Goal: Task Accomplishment & Management: Complete application form

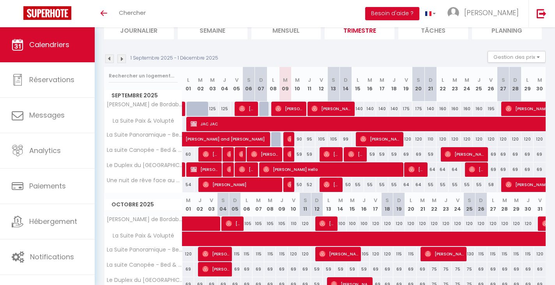
scroll to position [62, 0]
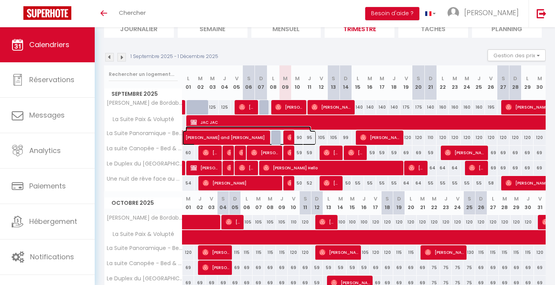
click at [301, 137] on span "[PERSON_NAME] and [PERSON_NAME]" at bounding box center [249, 133] width 126 height 15
select select "OK"
select select "KO"
select select "0"
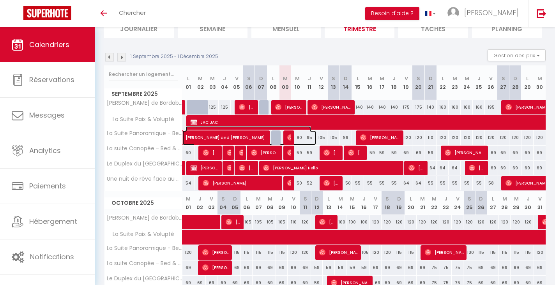
select select "1"
select select
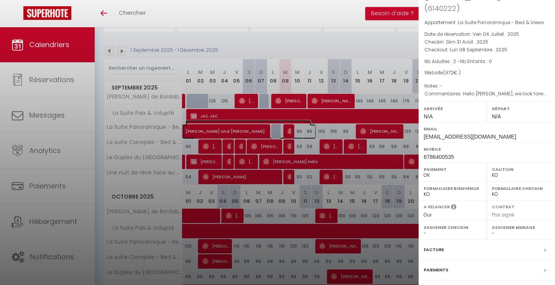
scroll to position [0, 0]
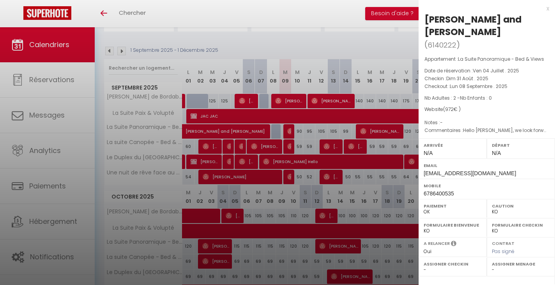
click at [546, 8] on div "x" at bounding box center [484, 8] width 131 height 9
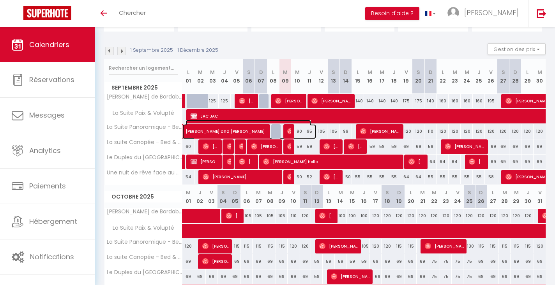
click at [302, 131] on span "[PERSON_NAME] and [PERSON_NAME]" at bounding box center [249, 127] width 126 height 15
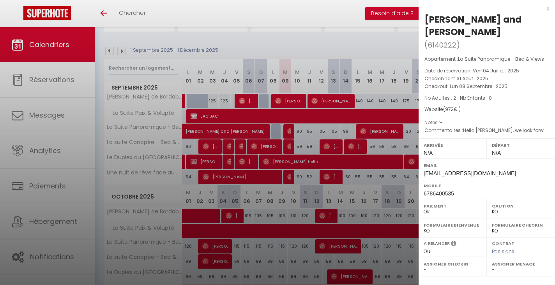
click at [302, 131] on div at bounding box center [277, 142] width 555 height 285
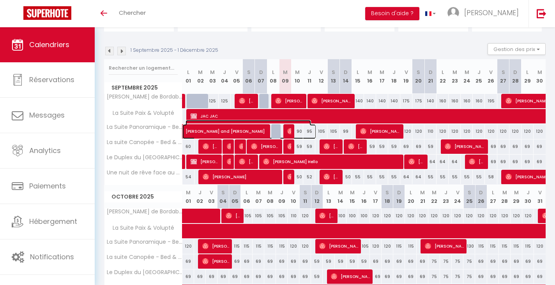
click at [307, 131] on span "[PERSON_NAME] and [PERSON_NAME]" at bounding box center [249, 127] width 126 height 15
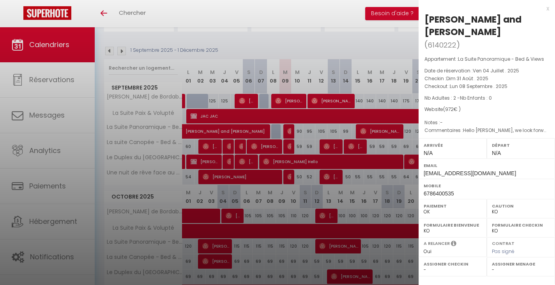
click at [317, 131] on div at bounding box center [277, 142] width 555 height 285
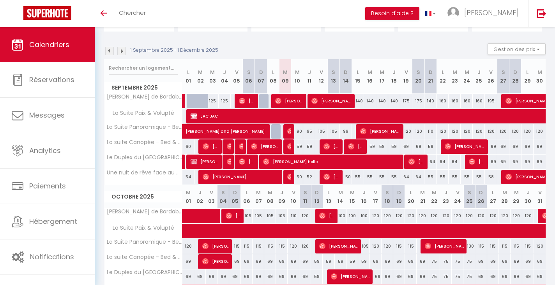
click at [324, 130] on div "105" at bounding box center [321, 131] width 12 height 14
type input "105"
type input "Ven 12 Septembre 2025"
type input "[PERSON_NAME] 13 Septembre 2025"
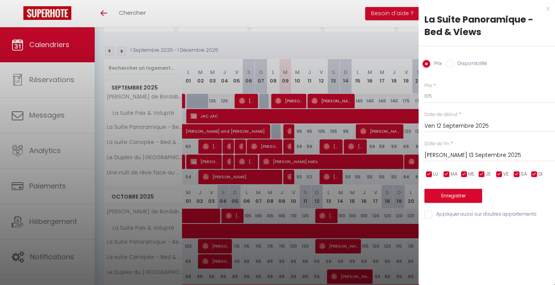
click at [446, 127] on input "Ven 12 Septembre 2025" at bounding box center [489, 126] width 131 height 10
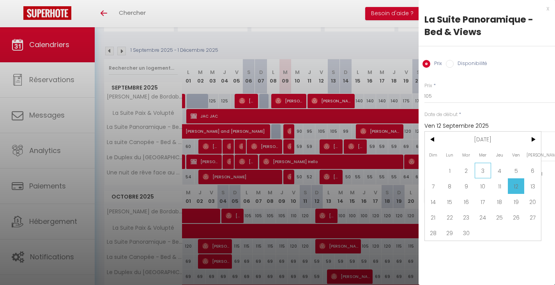
click at [482, 168] on span "3" at bounding box center [483, 171] width 17 height 16
type input "Mer 03 Septembre 2025"
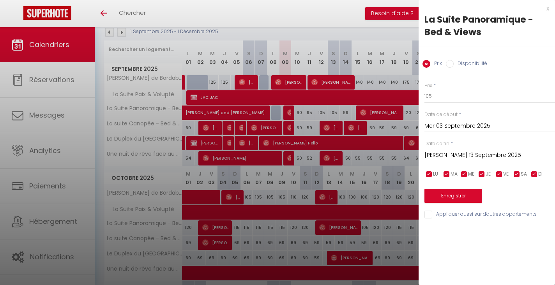
scroll to position [89, 0]
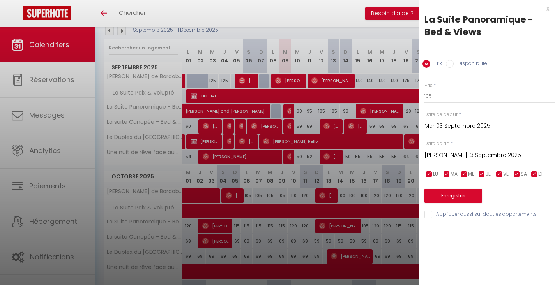
click at [465, 148] on div "[PERSON_NAME] 13 Septembre 2025 < [DATE] > Dim Lun Mar Mer Jeu Ven Sam 1 2 3 4 …" at bounding box center [489, 155] width 131 height 14
click at [463, 156] on input "[PERSON_NAME] 13 Septembre 2025" at bounding box center [489, 155] width 131 height 10
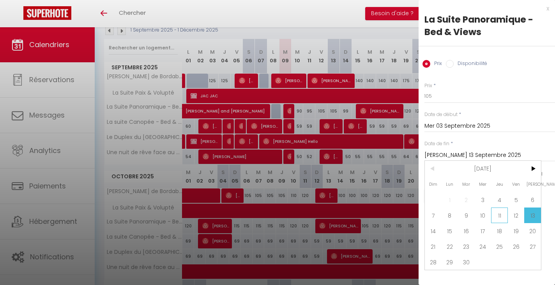
click at [499, 215] on span "11" at bounding box center [499, 216] width 17 height 16
type input "Jeu 11 Septembre 2025"
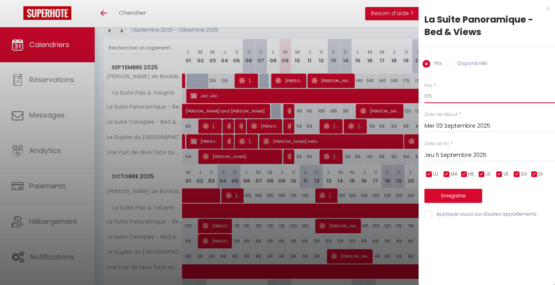
click at [439, 96] on input "105" at bounding box center [489, 96] width 131 height 14
type input "1"
type input "80"
click at [455, 193] on button "Enregistrer" at bounding box center [453, 196] width 58 height 14
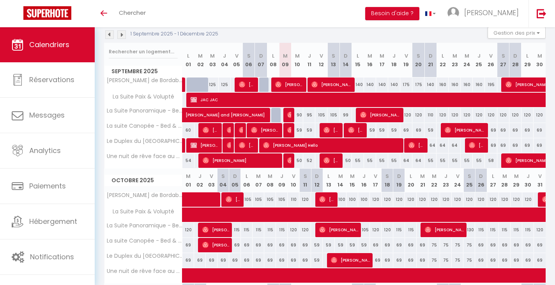
scroll to position [80, 0]
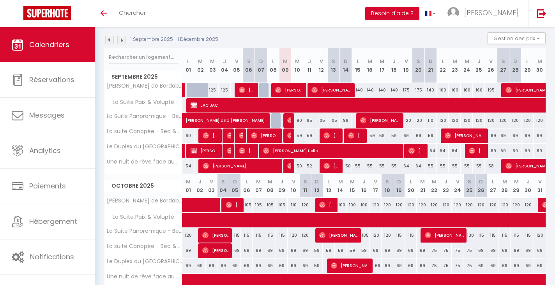
click at [322, 135] on div at bounding box center [326, 136] width 12 height 15
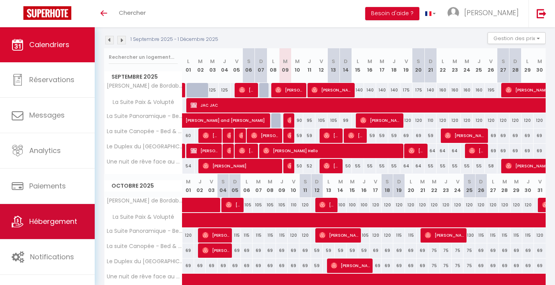
click at [49, 228] on link "Hébergement" at bounding box center [47, 221] width 95 height 35
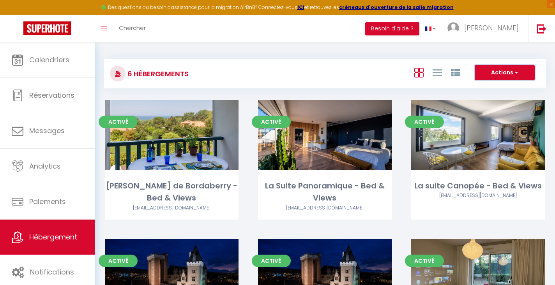
click at [493, 71] on button "Actions" at bounding box center [505, 73] width 60 height 16
click at [491, 88] on li "Créer un Hébergement" at bounding box center [498, 89] width 71 height 9
select select "3"
select select "2"
select select "1"
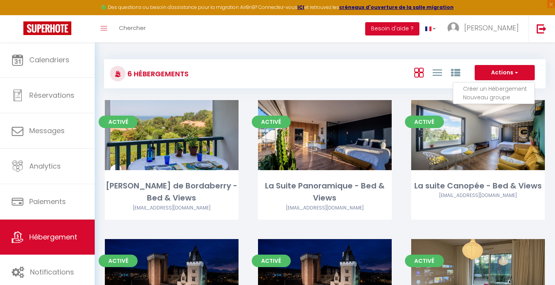
select select "1"
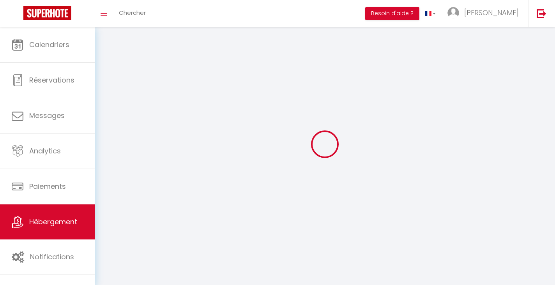
select select
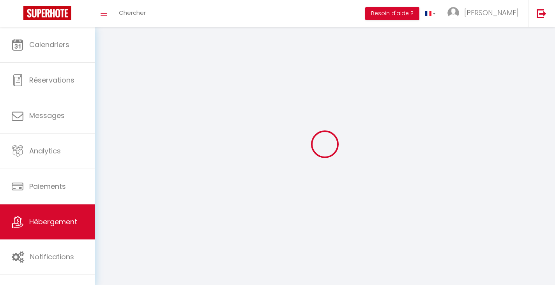
select select
checkbox input "false"
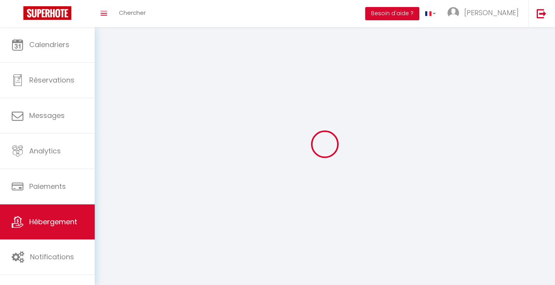
checkbox input "false"
select select
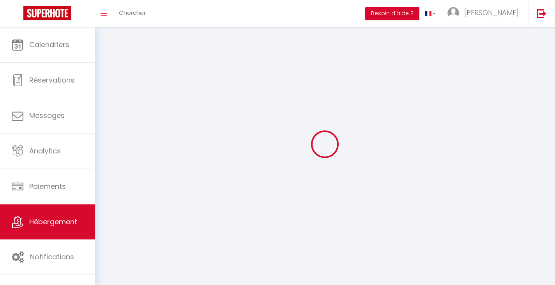
select select
checkbox input "false"
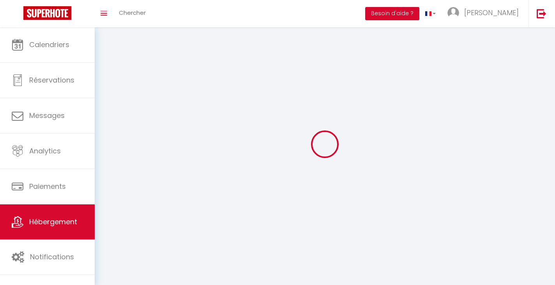
checkbox input "false"
select select
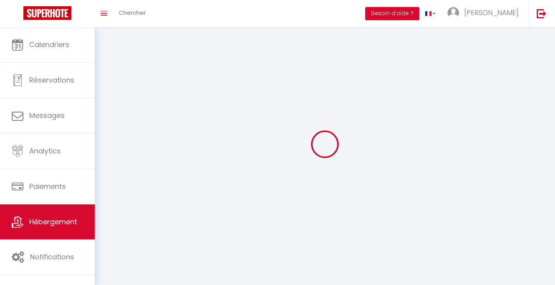
select select
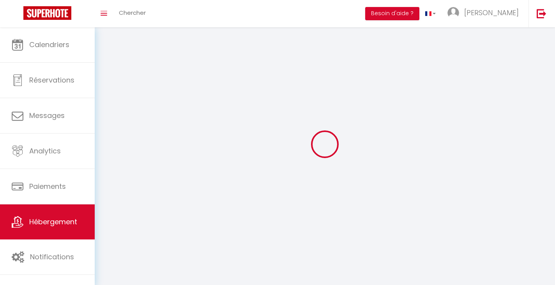
checkbox input "false"
select select
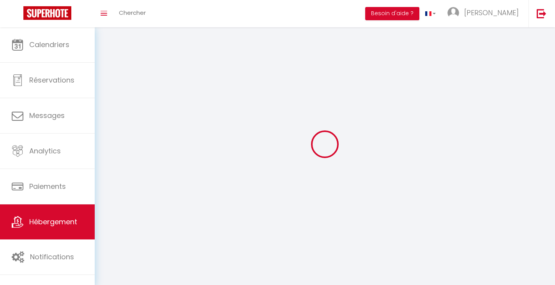
select select
select select "28"
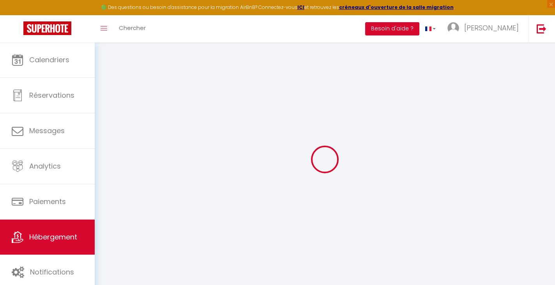
select select
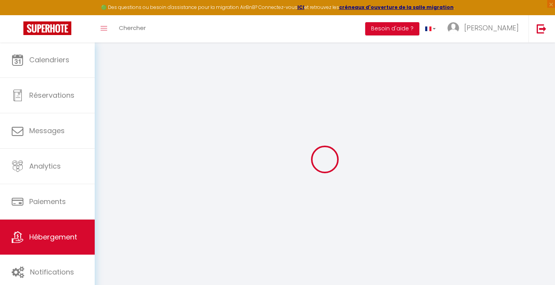
select select
checkbox input "false"
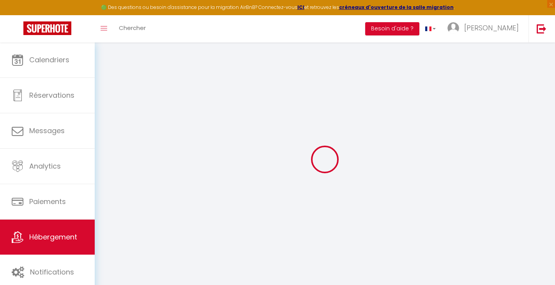
select select
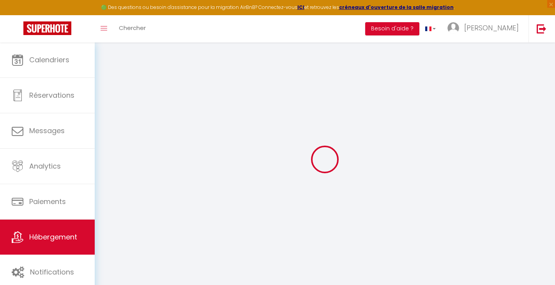
select select
checkbox input "false"
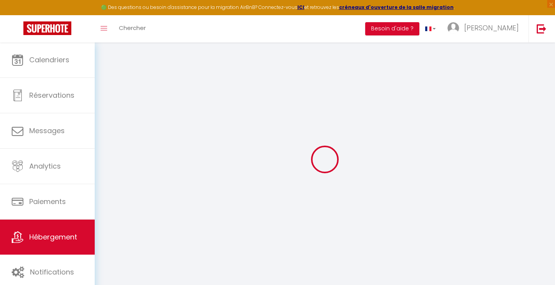
checkbox input "false"
select select
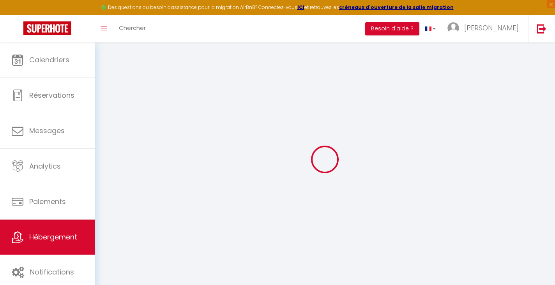
select select
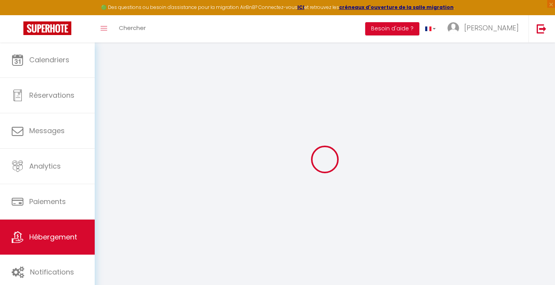
checkbox input "false"
select select
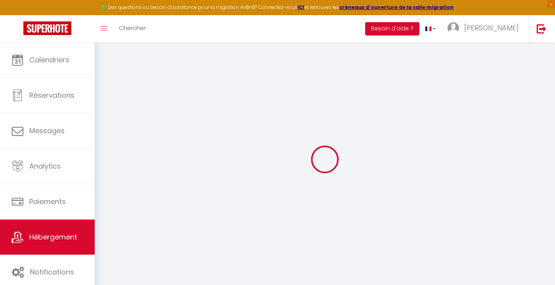
select select
checkbox input "false"
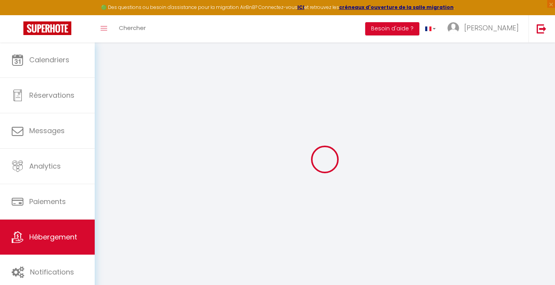
checkbox input "false"
select select
select select "15:00"
select select "23:45"
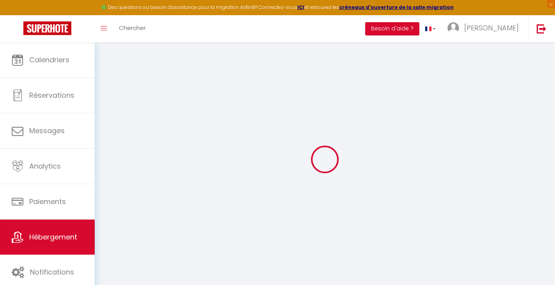
select select "11:00"
select select "30"
select select "120"
select select
checkbox input "false"
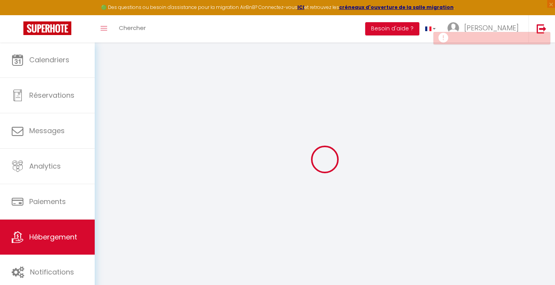
checkbox input "false"
select select
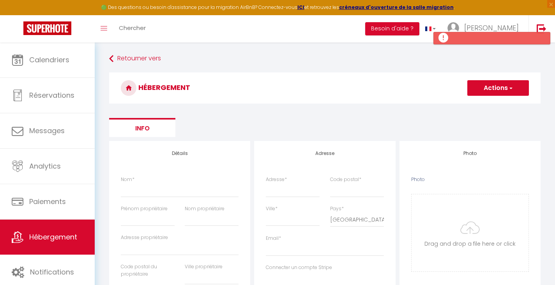
click at [505, 101] on h3 "HÉBERGEMENT" at bounding box center [325, 88] width 432 height 31
click at [503, 87] on button "Actions" at bounding box center [498, 88] width 62 height 16
click at [334, 122] on ul "Info" at bounding box center [325, 127] width 432 height 19
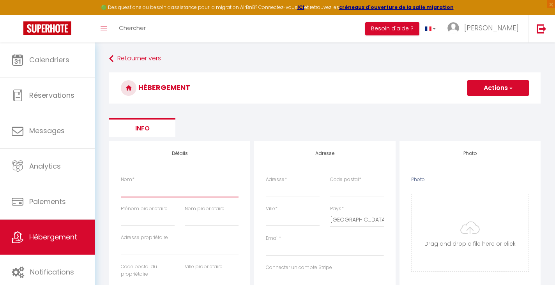
click at [153, 189] on input "Nom *" at bounding box center [180, 190] width 118 height 14
type input "T"
select select
checkbox input "false"
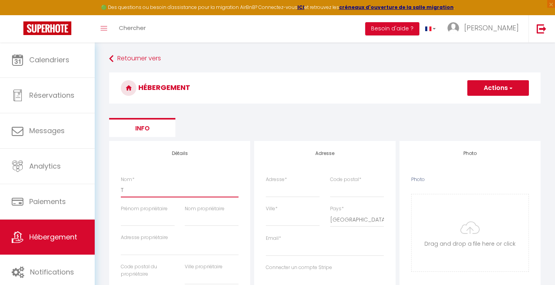
checkbox input "false"
select select
type input "TA"
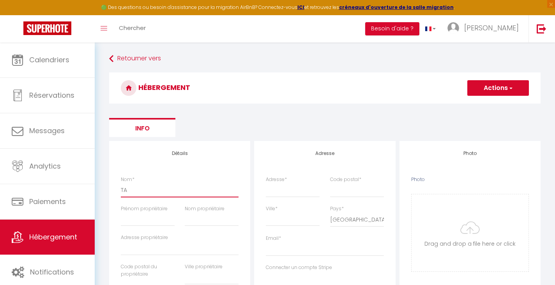
select select
checkbox input "false"
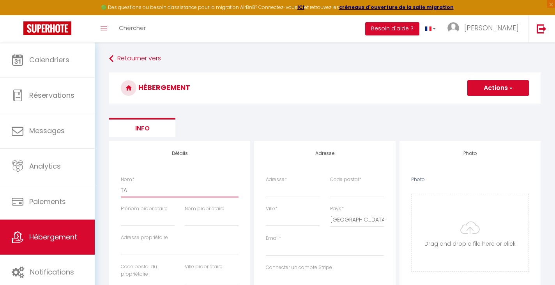
select select
type input "TAR"
select select
checkbox input "false"
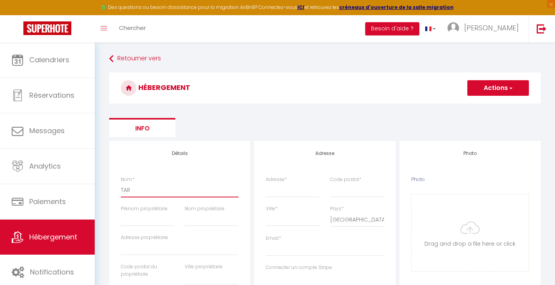
checkbox input "false"
select select
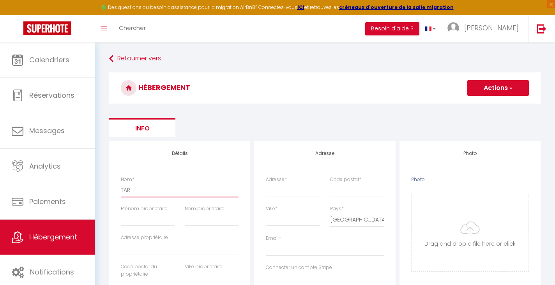
type input "TARD"
select select
checkbox input "false"
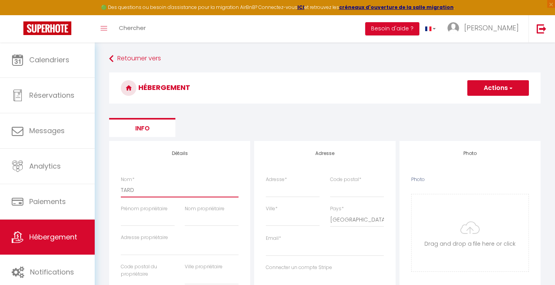
checkbox input "false"
select select
type input "TARDI"
select select
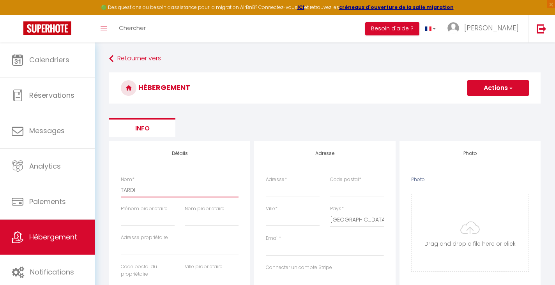
checkbox input "false"
select select
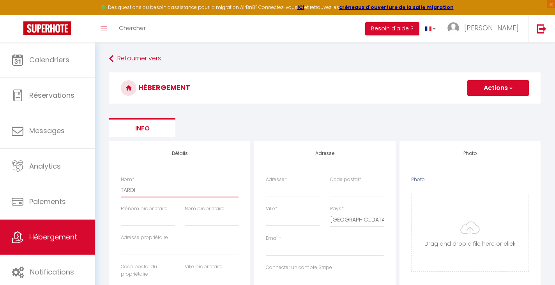
select select
type input "[PERSON_NAME]"
select select
checkbox input "false"
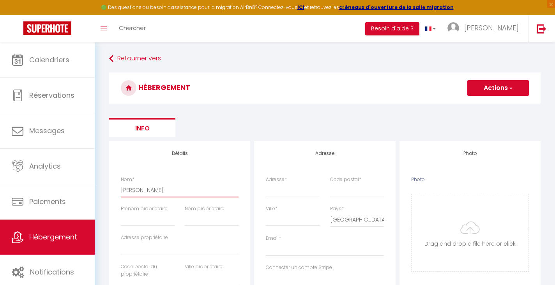
checkbox input "false"
select select
type input "TARDIEU"
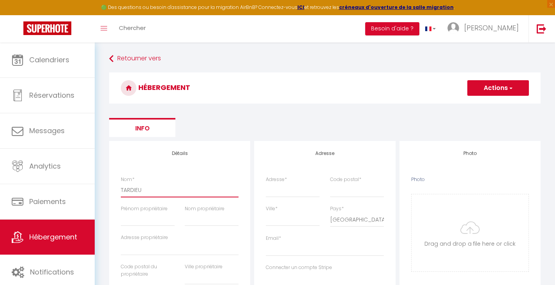
select select
checkbox input "false"
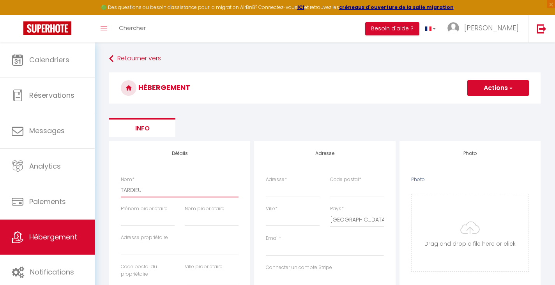
select select
type input "TARDIEU"
click at [146, 218] on input "Prénom propriétaire" at bounding box center [148, 219] width 54 height 14
type input "J"
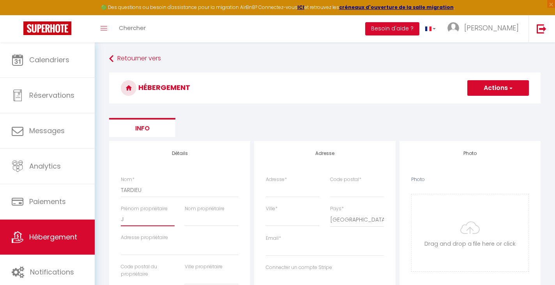
select select
checkbox input "false"
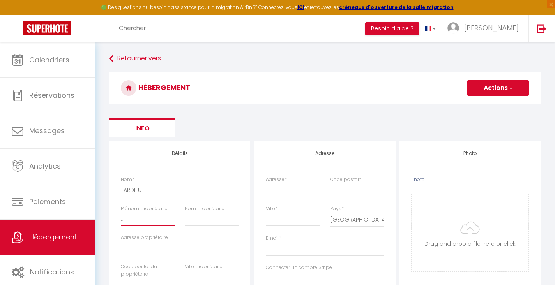
select select
checkbox input "false"
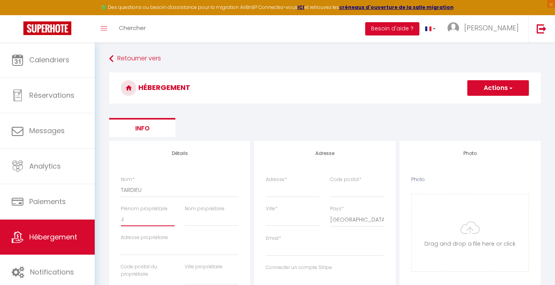
checkbox input "false"
select select
type input "Jpo"
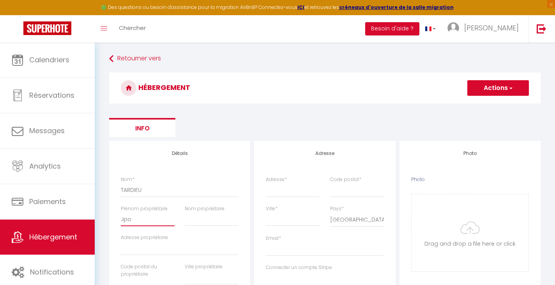
select select
checkbox input "false"
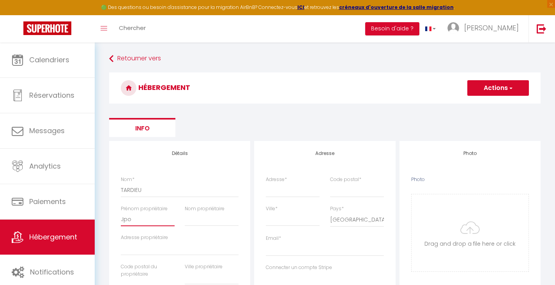
select select
type input "Jpos"
select select
checkbox input "false"
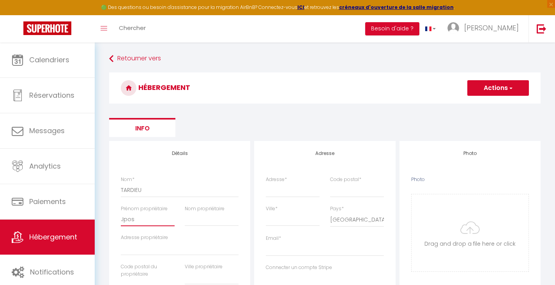
checkbox input "false"
select select
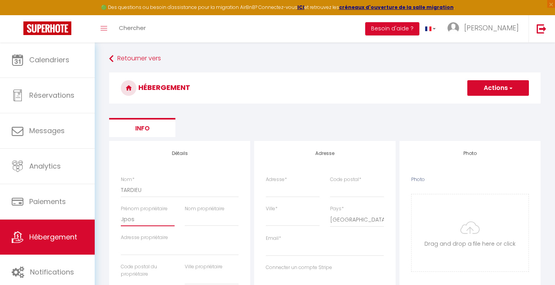
type input "Jpo"
click at [154, 249] on input "Adresse propriétaire" at bounding box center [180, 249] width 118 height 14
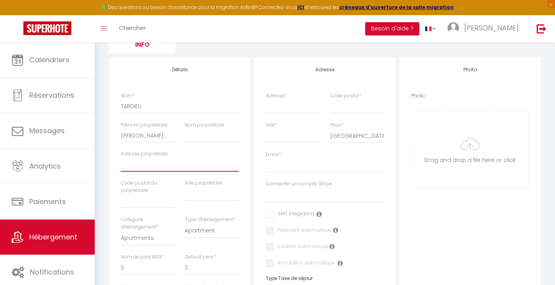
scroll to position [108, 0]
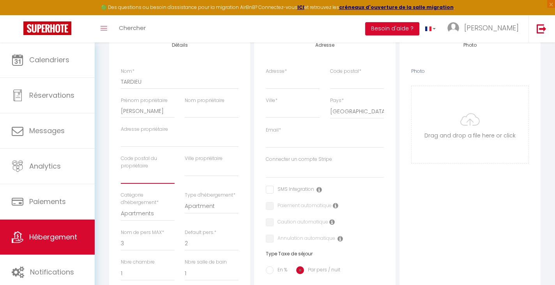
click at [149, 181] on input "text" at bounding box center [148, 177] width 54 height 14
click at [219, 179] on div "Ville propriétaire" at bounding box center [212, 173] width 64 height 37
click at [164, 174] on input "text" at bounding box center [148, 177] width 54 height 14
click at [127, 144] on input "Adresse propriétaire" at bounding box center [180, 140] width 118 height 14
click at [138, 184] on div "Code postal du propriétaire" at bounding box center [148, 173] width 64 height 37
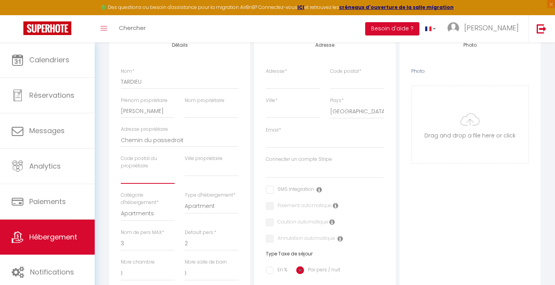
click at [140, 178] on input "text" at bounding box center [148, 177] width 54 height 14
click at [196, 170] on input "text" at bounding box center [212, 170] width 54 height 14
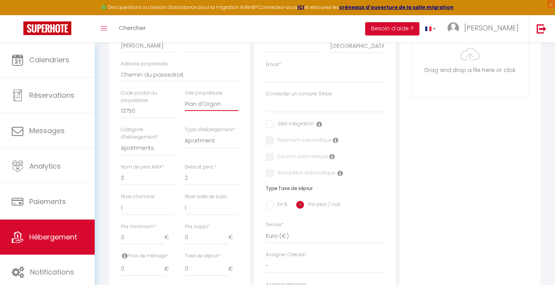
scroll to position [180, 0]
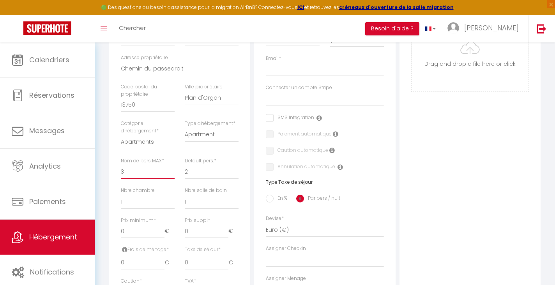
click at [145, 172] on select "1 2 3 4 5 6 7 8 9 10 11 12 13 14" at bounding box center [148, 171] width 54 height 15
click at [121, 164] on select "1 2 3 4 5 6 7 8 9 10 11 12 13 14" at bounding box center [148, 171] width 54 height 15
click at [253, 172] on div "Adresse Adresse * Code postal * Ville * Pays * [GEOGRAPHIC_DATA] [GEOGRAPHIC_DA…" at bounding box center [324, 209] width 145 height 497
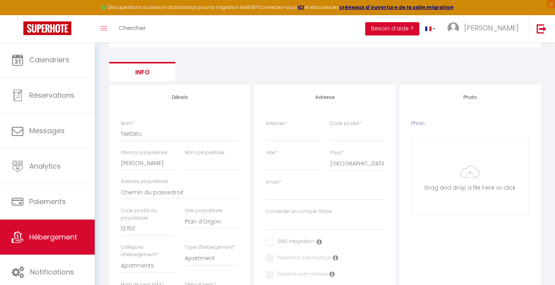
scroll to position [0, 0]
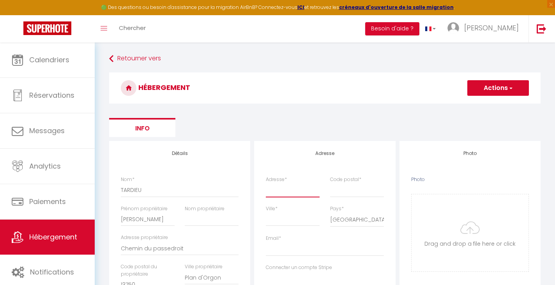
click at [303, 192] on input "Adresse *" at bounding box center [293, 190] width 54 height 14
click at [298, 193] on input "Adresse *" at bounding box center [293, 190] width 54 height 14
click at [351, 190] on input "Code postal *" at bounding box center [357, 190] width 54 height 14
click at [271, 191] on input "Adresse *" at bounding box center [293, 190] width 54 height 14
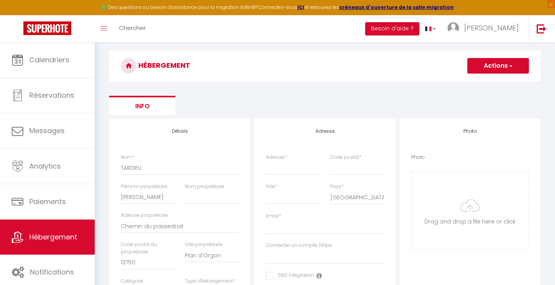
scroll to position [9, 0]
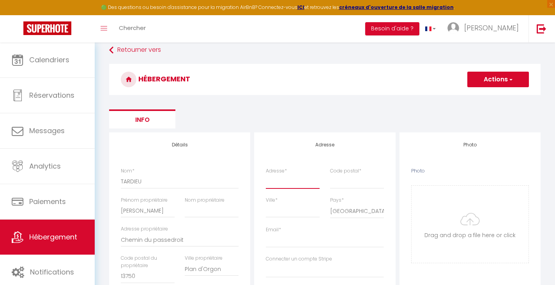
click at [274, 179] on input "Adresse *" at bounding box center [293, 182] width 54 height 14
click at [337, 182] on input "Code postal *" at bounding box center [357, 182] width 54 height 14
click at [285, 216] on input "Ville *" at bounding box center [293, 211] width 54 height 14
click at [344, 213] on select "[GEOGRAPHIC_DATA] [GEOGRAPHIC_DATA] [GEOGRAPHIC_DATA] [GEOGRAPHIC_DATA] [GEOGRA…" at bounding box center [357, 211] width 54 height 15
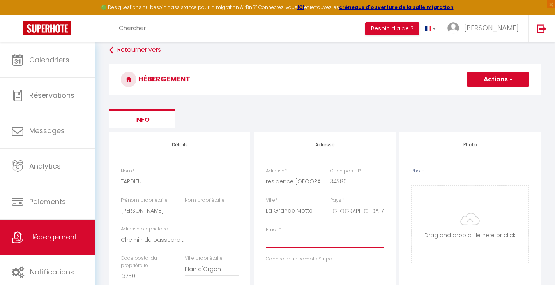
click at [297, 243] on input "Email *" at bounding box center [325, 241] width 118 height 14
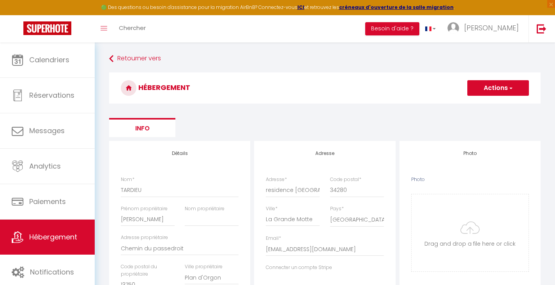
click at [506, 97] on h3 "HÉBERGEMENT" at bounding box center [325, 88] width 432 height 31
click at [506, 87] on button "Actions" at bounding box center [498, 88] width 62 height 16
click at [492, 100] on link "Enregistrer" at bounding box center [498, 105] width 62 height 10
click at [492, 105] on div "HÉBERGEMENT Actions Enregistrer" at bounding box center [325, 90] width 432 height 35
click at [499, 92] on button "Actions" at bounding box center [498, 88] width 62 height 16
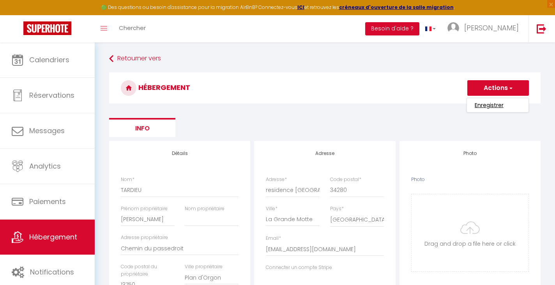
click at [491, 106] on input "Enregistrer" at bounding box center [489, 105] width 29 height 8
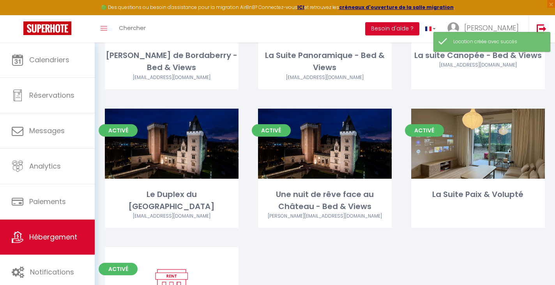
scroll to position [221, 0]
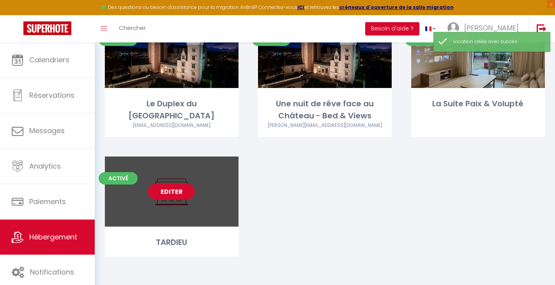
click at [173, 197] on link "Editer" at bounding box center [171, 192] width 47 height 16
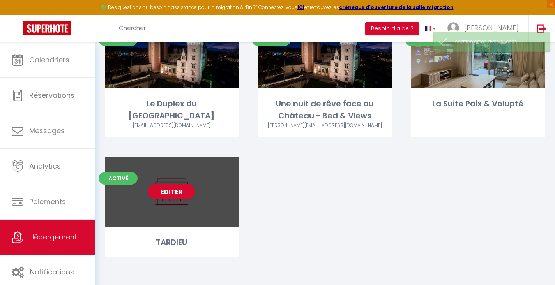
click at [183, 210] on div "Editer" at bounding box center [172, 192] width 134 height 70
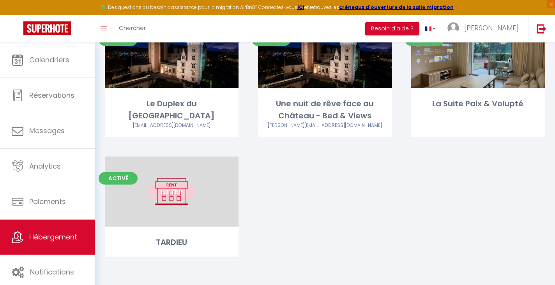
click at [178, 172] on div "Editer" at bounding box center [172, 192] width 134 height 70
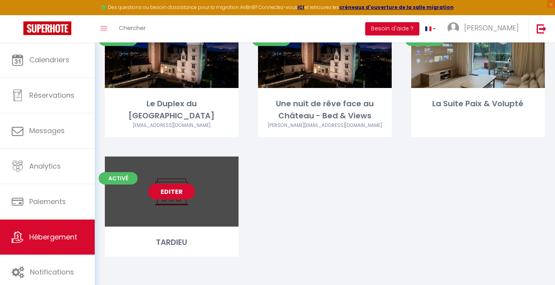
click at [174, 191] on link "Editer" at bounding box center [171, 192] width 47 height 16
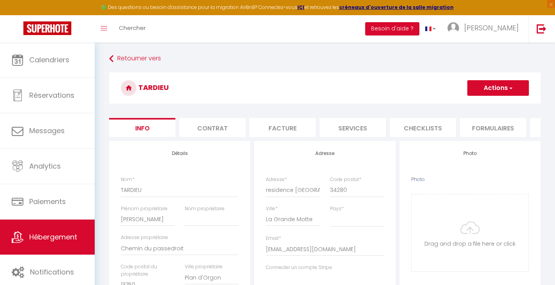
click at [232, 127] on li "Contrat" at bounding box center [212, 127] width 66 height 19
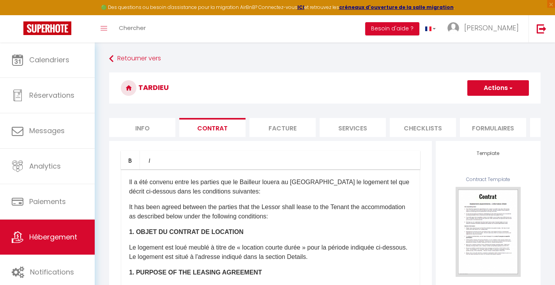
click at [277, 126] on li "Facture" at bounding box center [282, 127] width 66 height 19
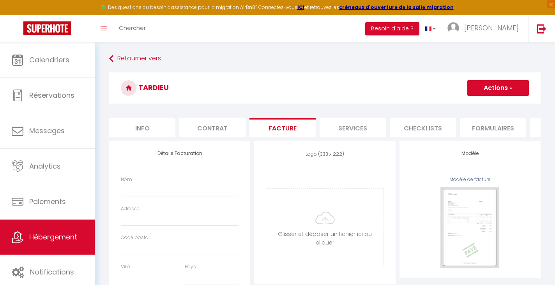
click at [231, 130] on li "Contrat" at bounding box center [212, 127] width 66 height 19
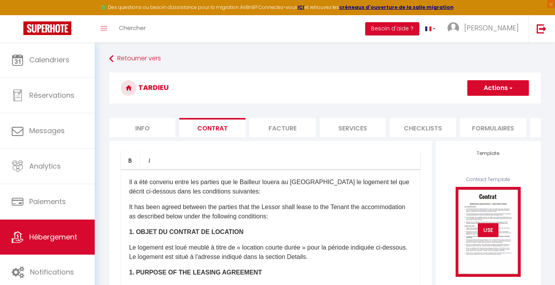
click at [489, 231] on div "USE" at bounding box center [488, 230] width 21 height 14
click at [492, 213] on img at bounding box center [488, 232] width 65 height 90
click at [491, 198] on img at bounding box center [488, 232] width 65 height 90
click at [490, 218] on img at bounding box center [488, 232] width 65 height 90
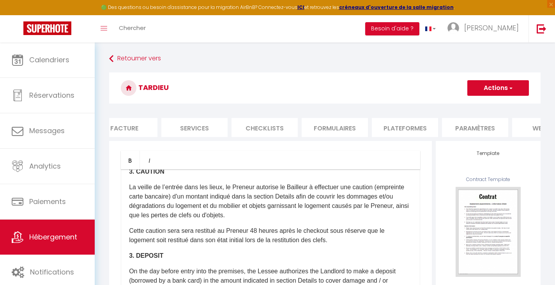
scroll to position [0, 270]
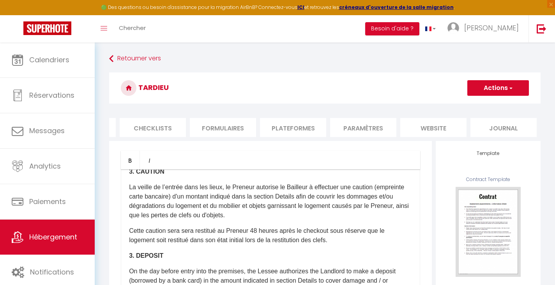
click at [496, 125] on li "Journal" at bounding box center [503, 127] width 66 height 19
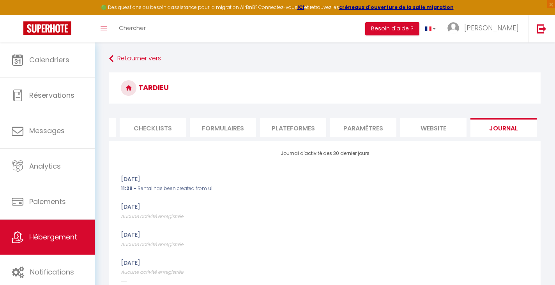
click at [435, 131] on li "website" at bounding box center [433, 127] width 66 height 19
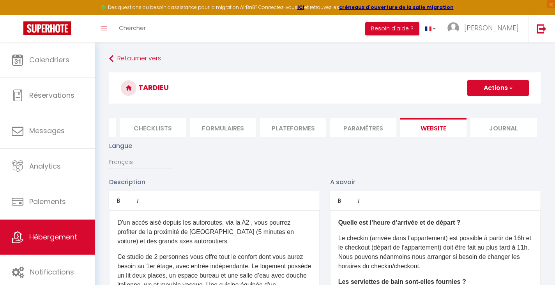
click at [254, 233] on p "D'un accès aisé depuis les autoroutes, via la A2 , vous pourrez profiter de la …" at bounding box center [214, 232] width 194 height 28
click at [365, 125] on li "Paramètres" at bounding box center [363, 127] width 66 height 19
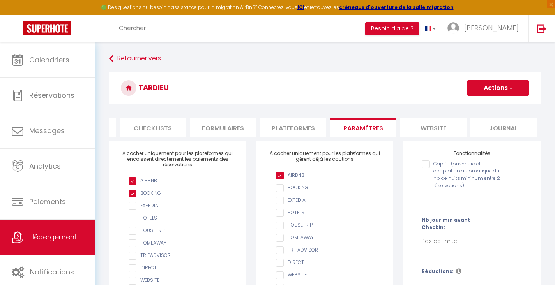
click at [293, 127] on li "Plateformes" at bounding box center [293, 127] width 66 height 19
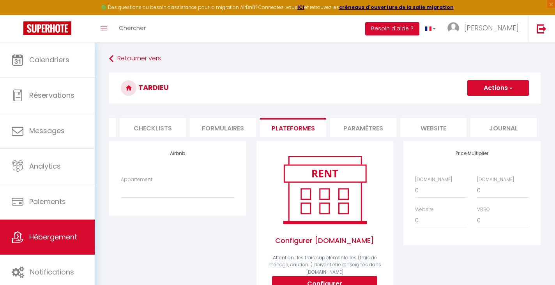
click at [214, 123] on li "Formulaires" at bounding box center [223, 127] width 66 height 19
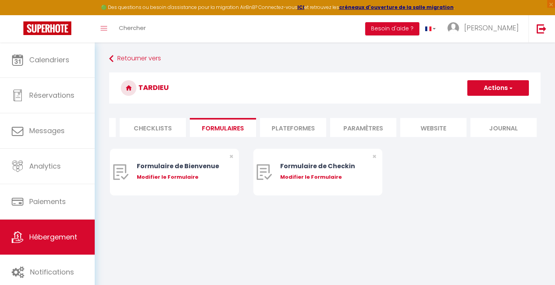
click at [140, 133] on li "Checklists" at bounding box center [153, 127] width 66 height 19
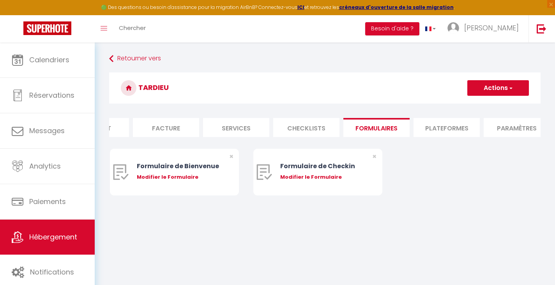
scroll to position [0, 96]
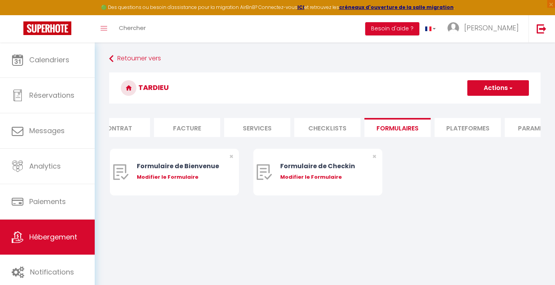
click at [260, 127] on li "Services" at bounding box center [257, 127] width 66 height 19
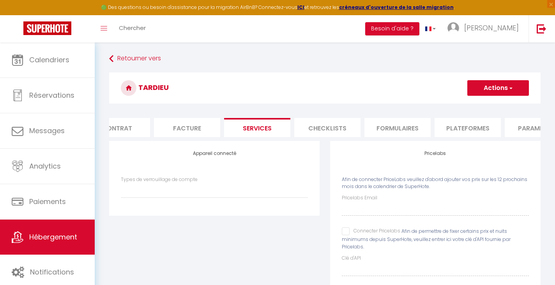
click at [186, 129] on li "Facture" at bounding box center [187, 127] width 66 height 19
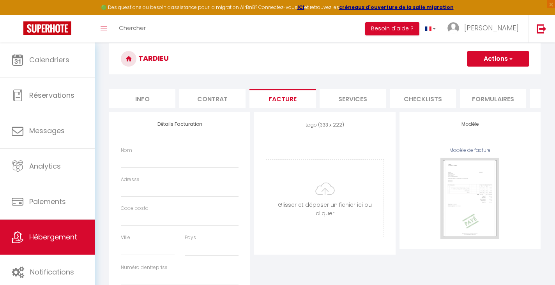
click at [212, 97] on li "Contrat" at bounding box center [212, 98] width 66 height 19
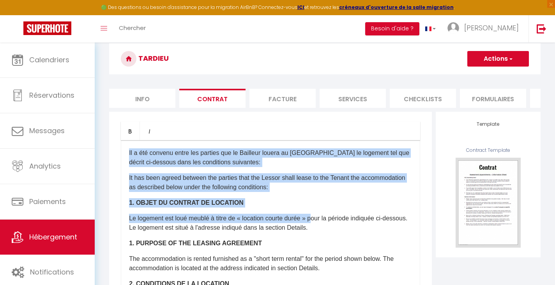
drag, startPoint x: 127, startPoint y: 154, endPoint x: 317, endPoint y: 221, distance: 201.5
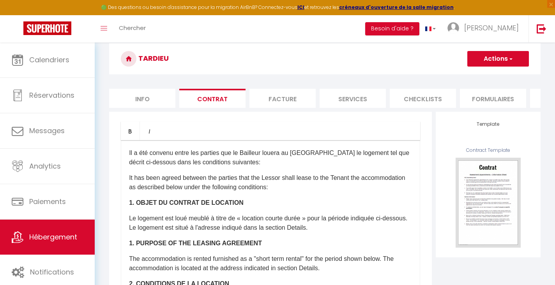
click at [345, 220] on p "Le logement est loué meublé à titre de « location courte durée » pour la périod…" at bounding box center [270, 223] width 283 height 19
